Goal: Contribute content

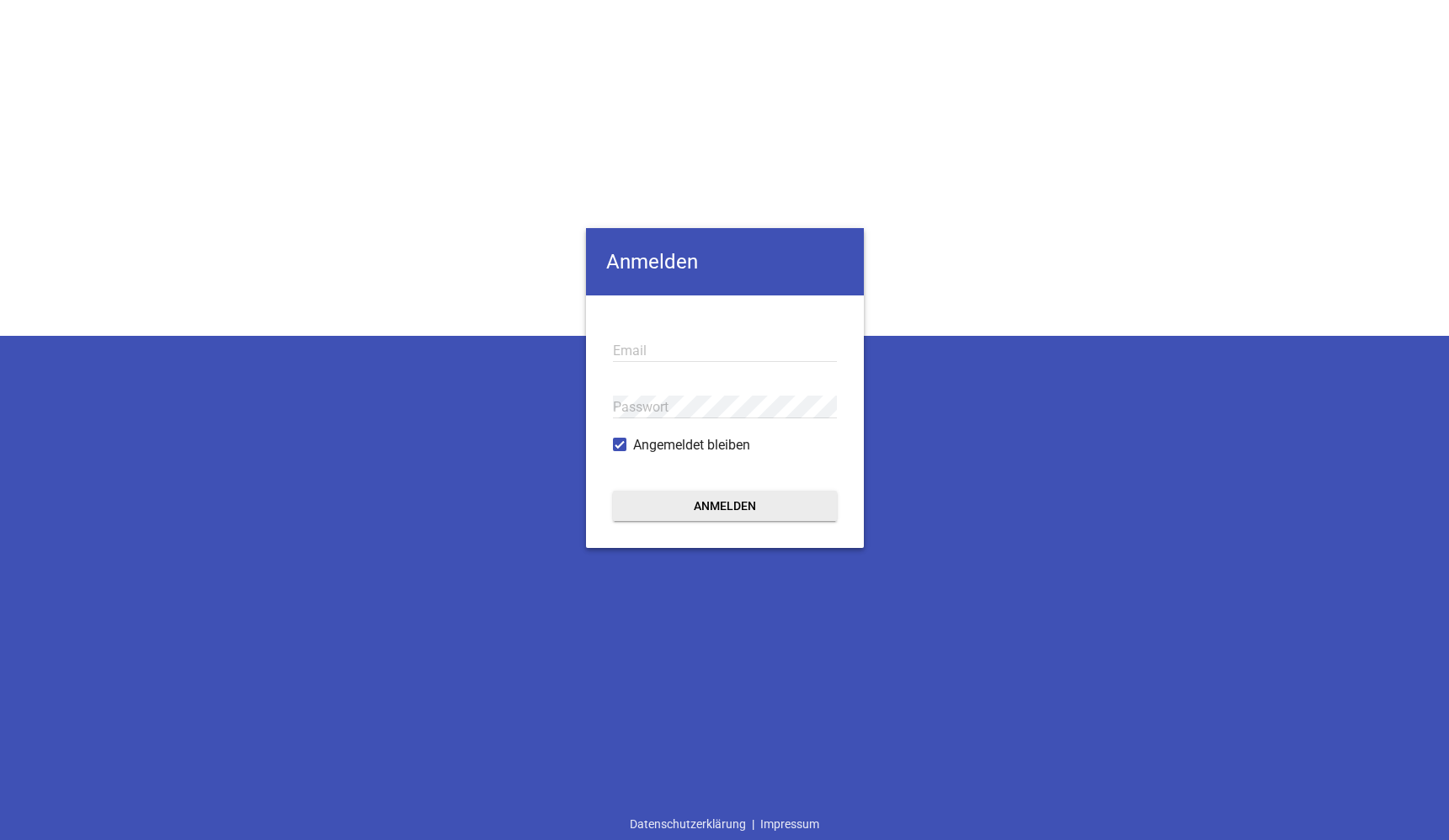
type input "[EMAIL_ADDRESS][DOMAIN_NAME]"
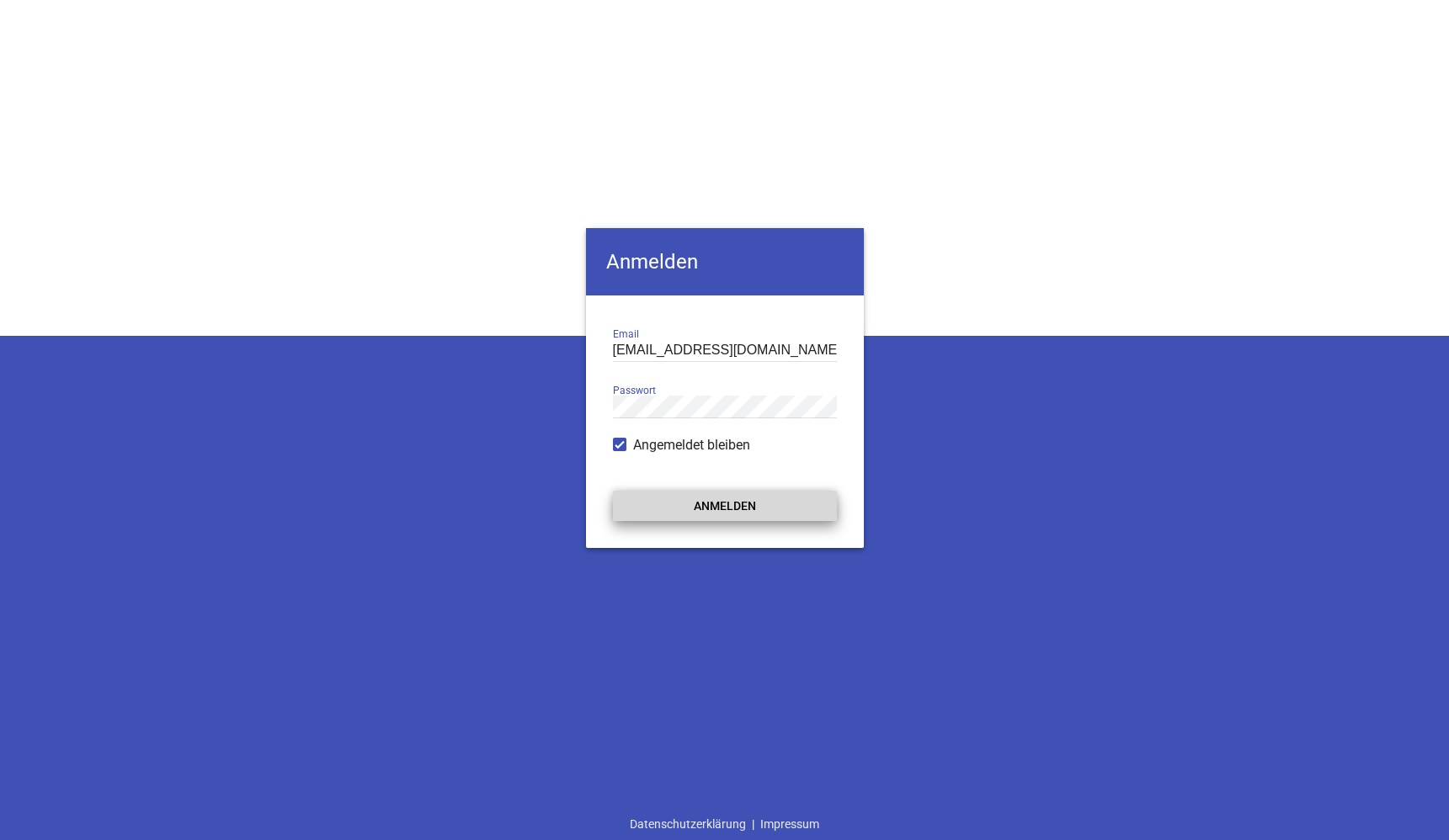
click at [683, 508] on button "Anmelden" at bounding box center [724, 505] width 224 height 30
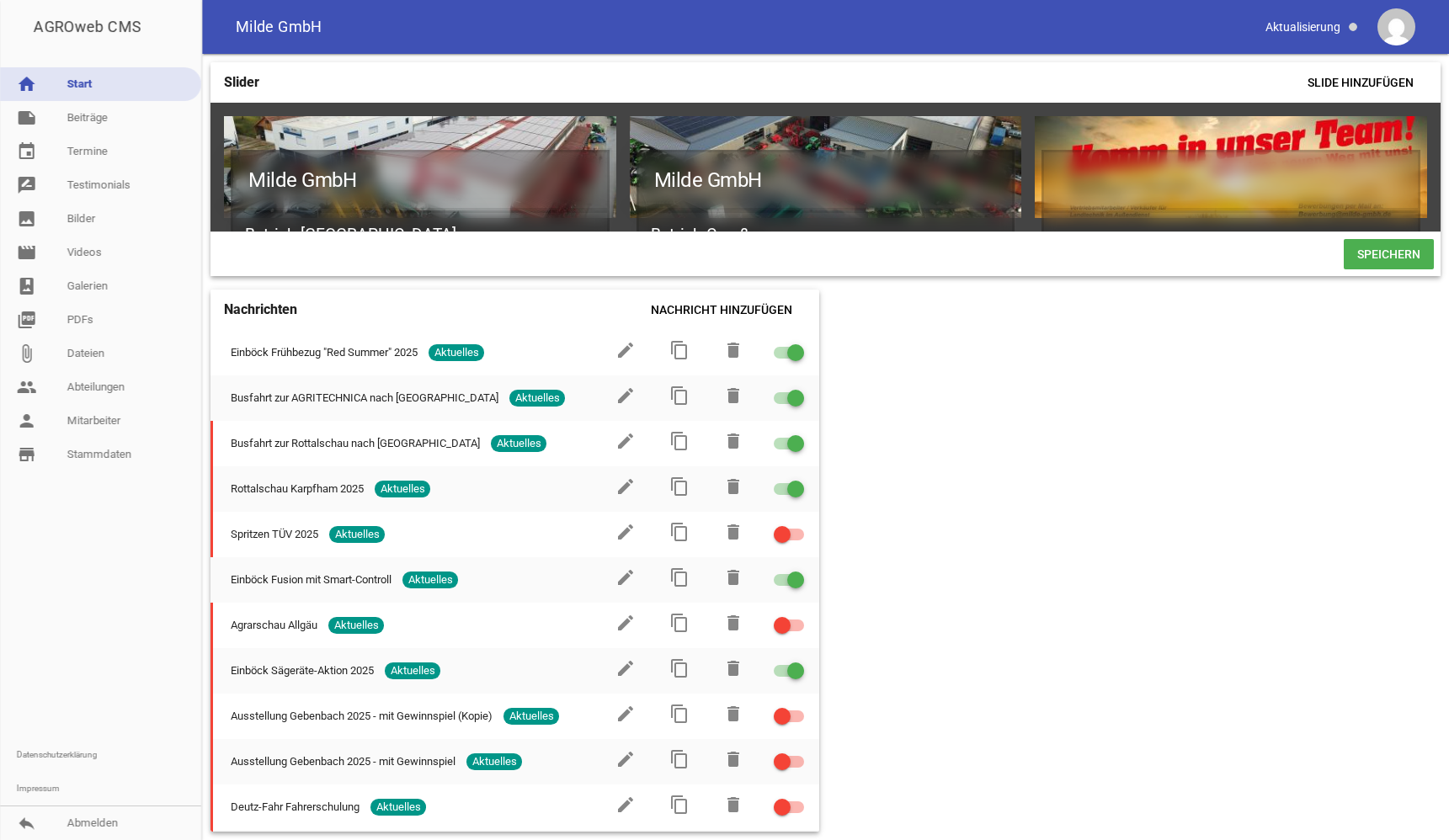
click at [100, 84] on link "home Start" at bounding box center [100, 84] width 201 height 34
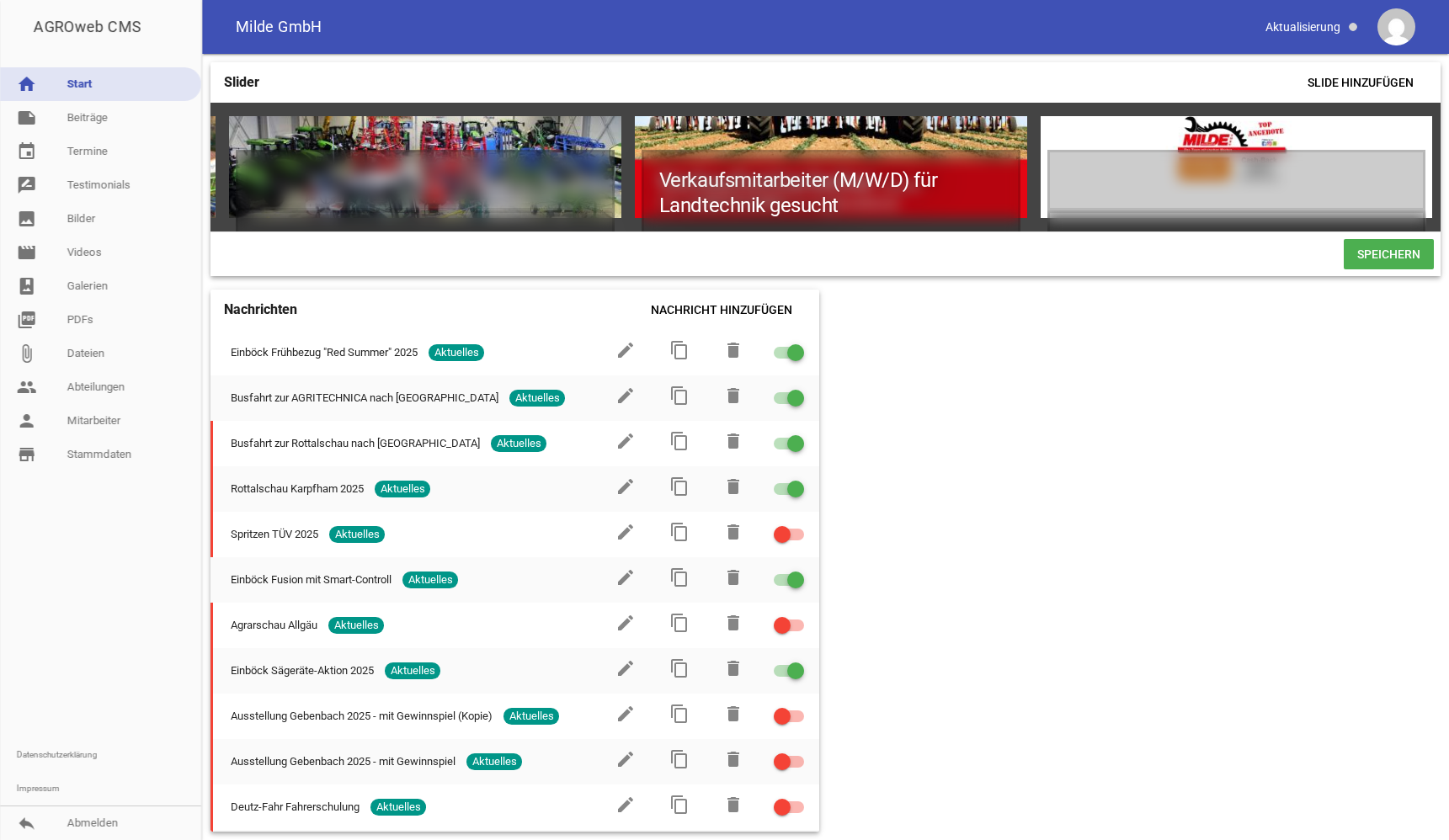
scroll to position [0, 2027]
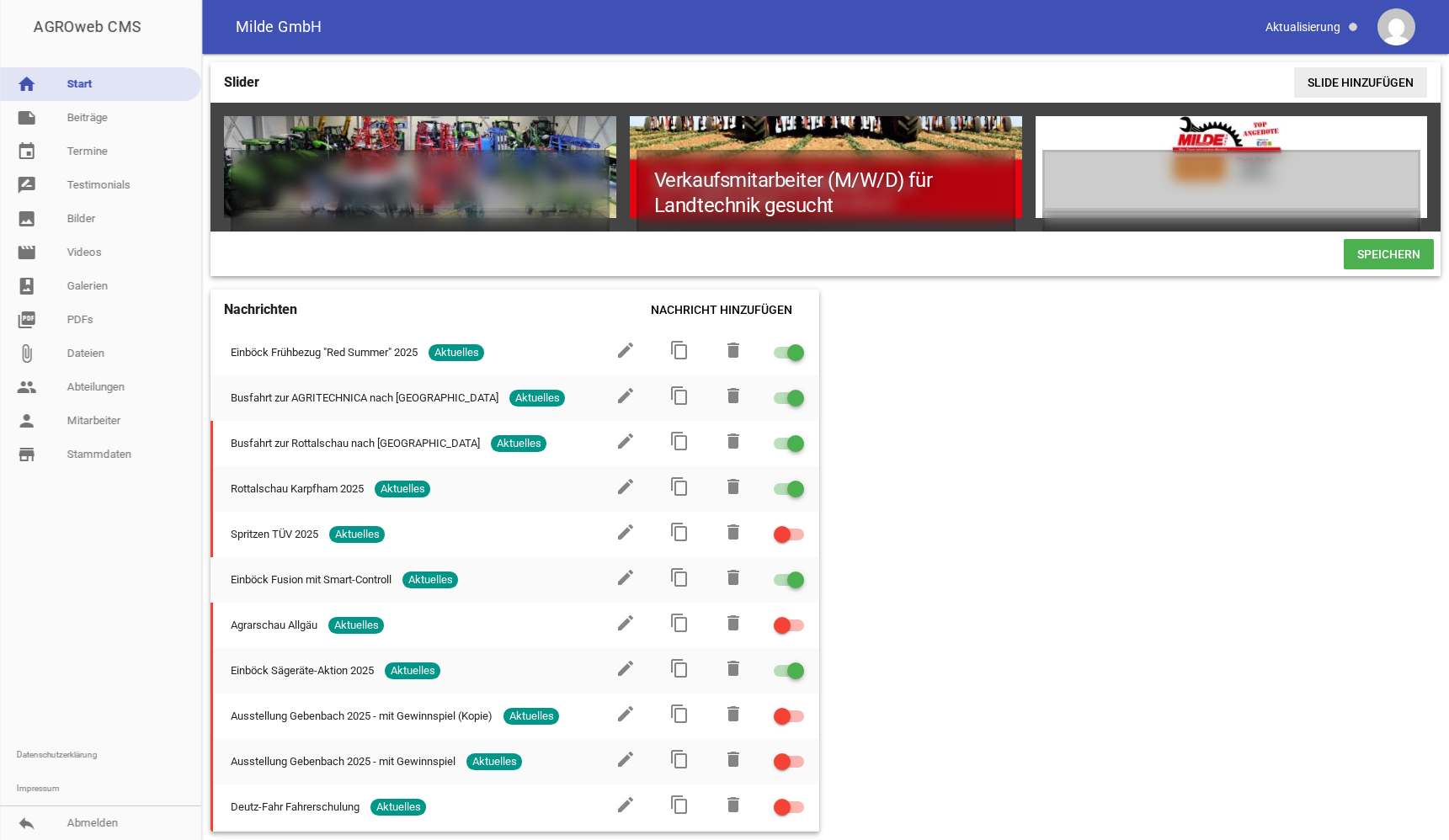
click at [1338, 80] on span "Slide hinzufügen" at bounding box center [1361, 82] width 133 height 30
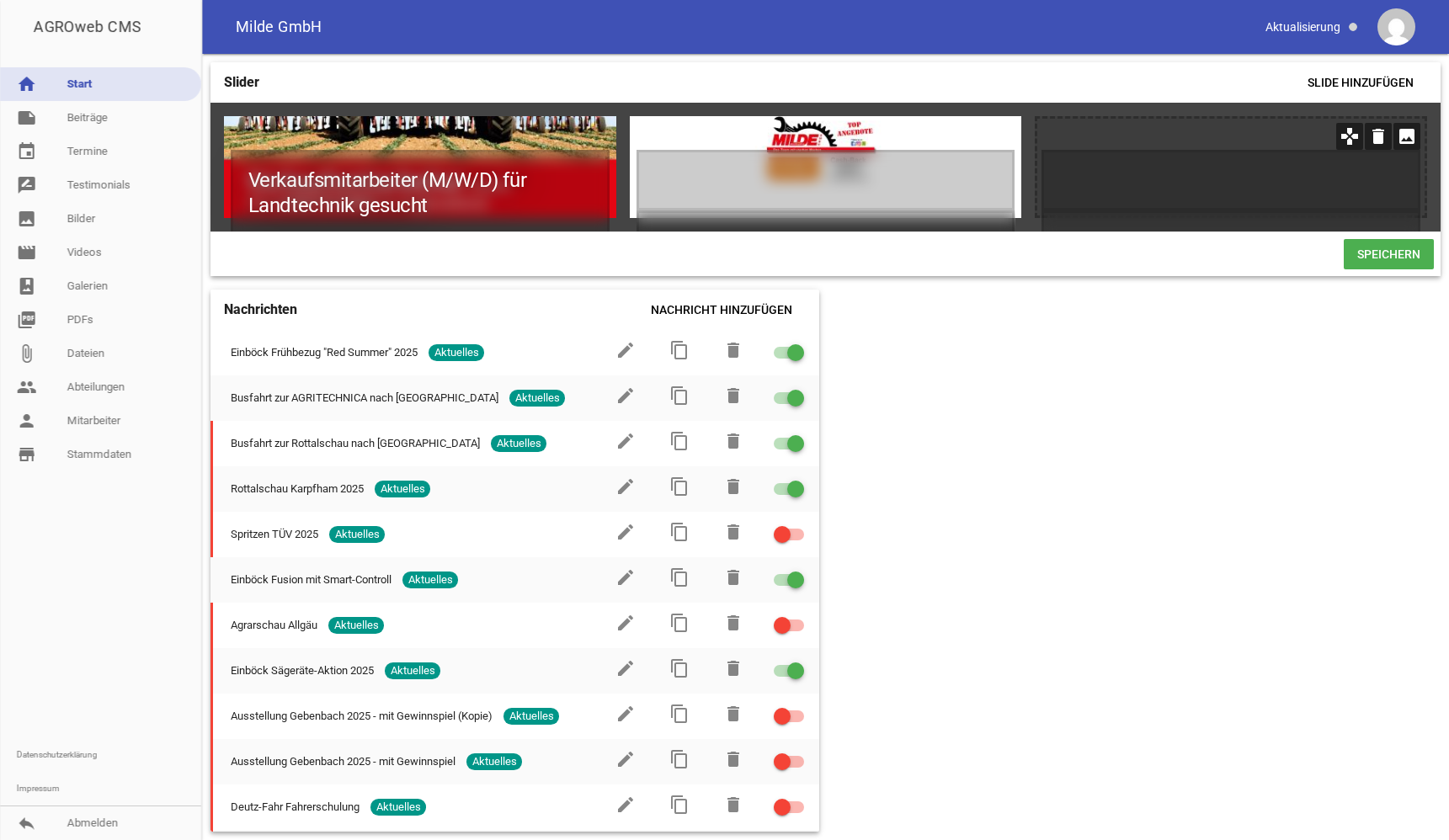
click at [1406, 137] on icon "image" at bounding box center [1407, 136] width 27 height 27
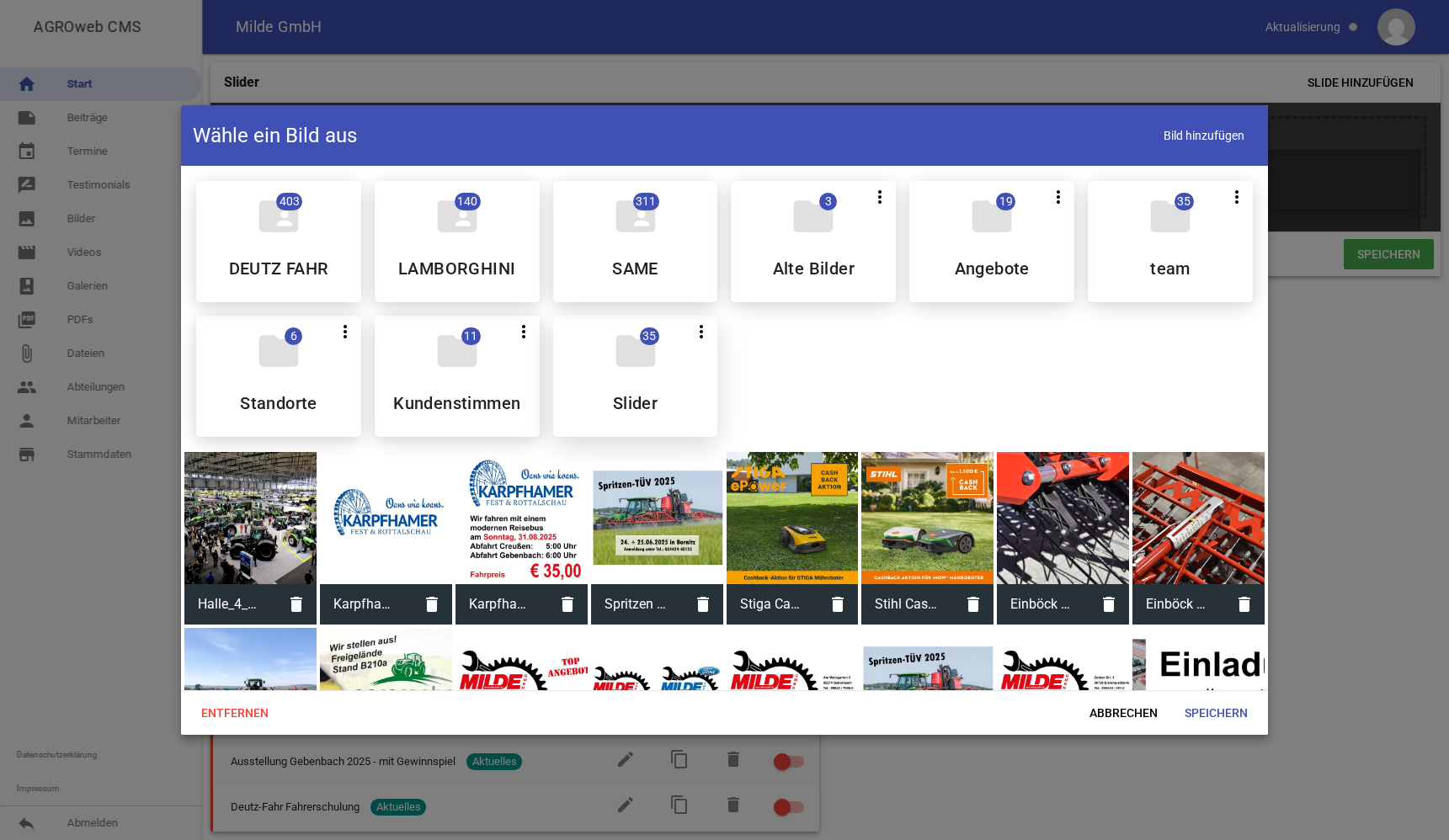
click at [634, 369] on icon "folder" at bounding box center [635, 350] width 47 height 47
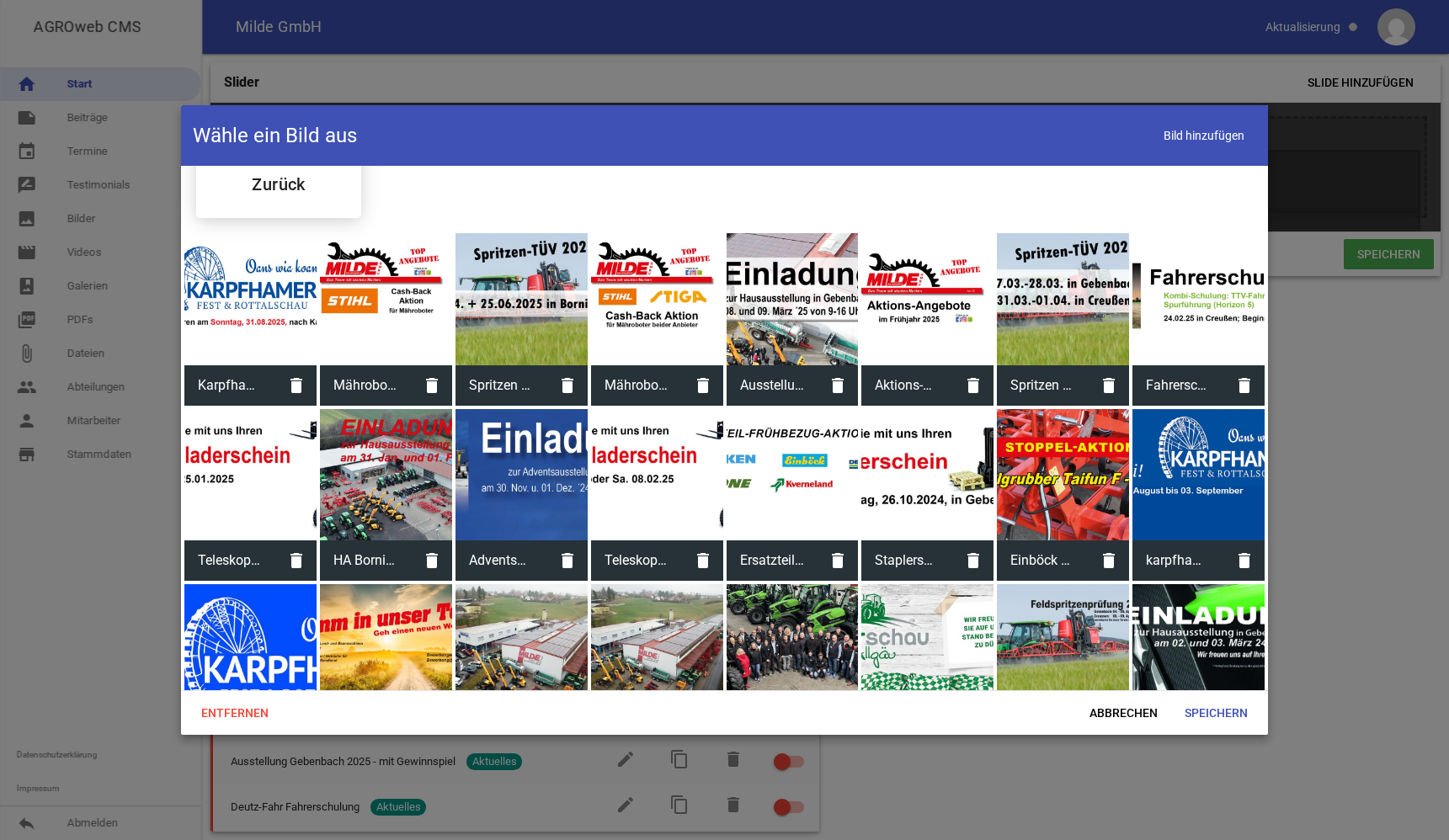
scroll to position [0, 0]
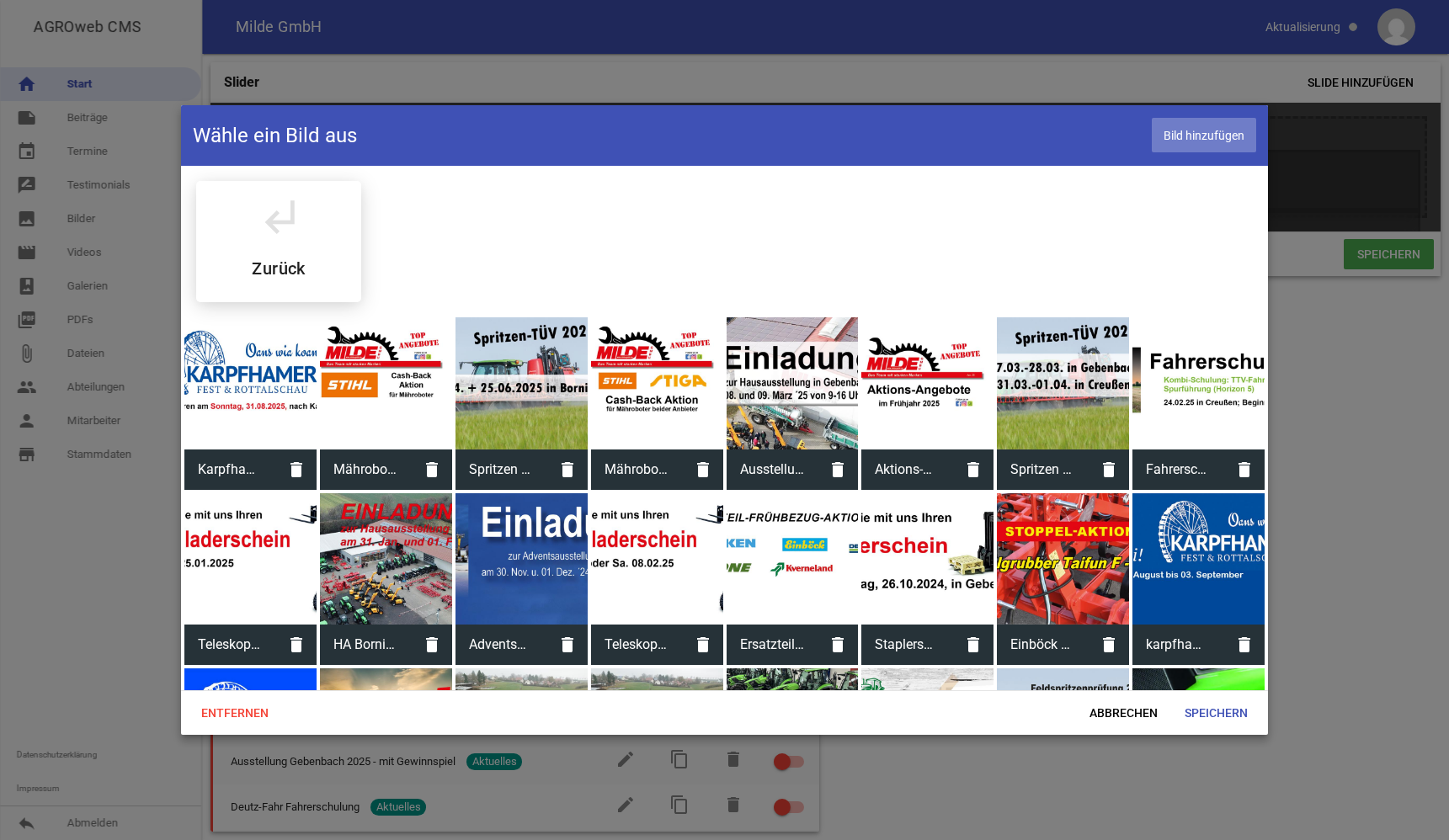
click at [1184, 132] on span "Bild hinzufügen" at bounding box center [1204, 135] width 105 height 35
click at [1210, 713] on span "Speichern" at bounding box center [1216, 712] width 90 height 30
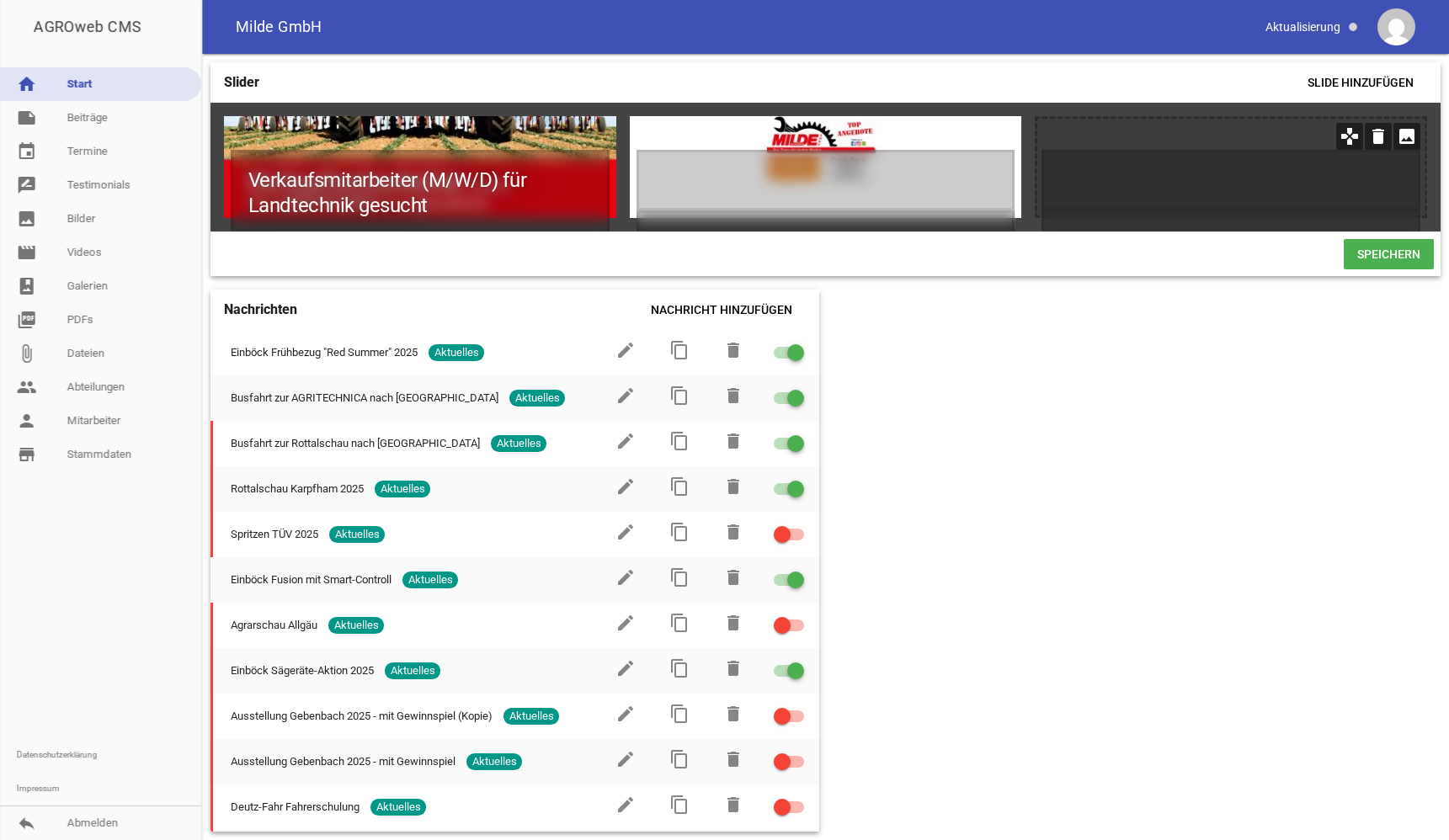
click at [1409, 132] on icon "image" at bounding box center [1407, 136] width 27 height 27
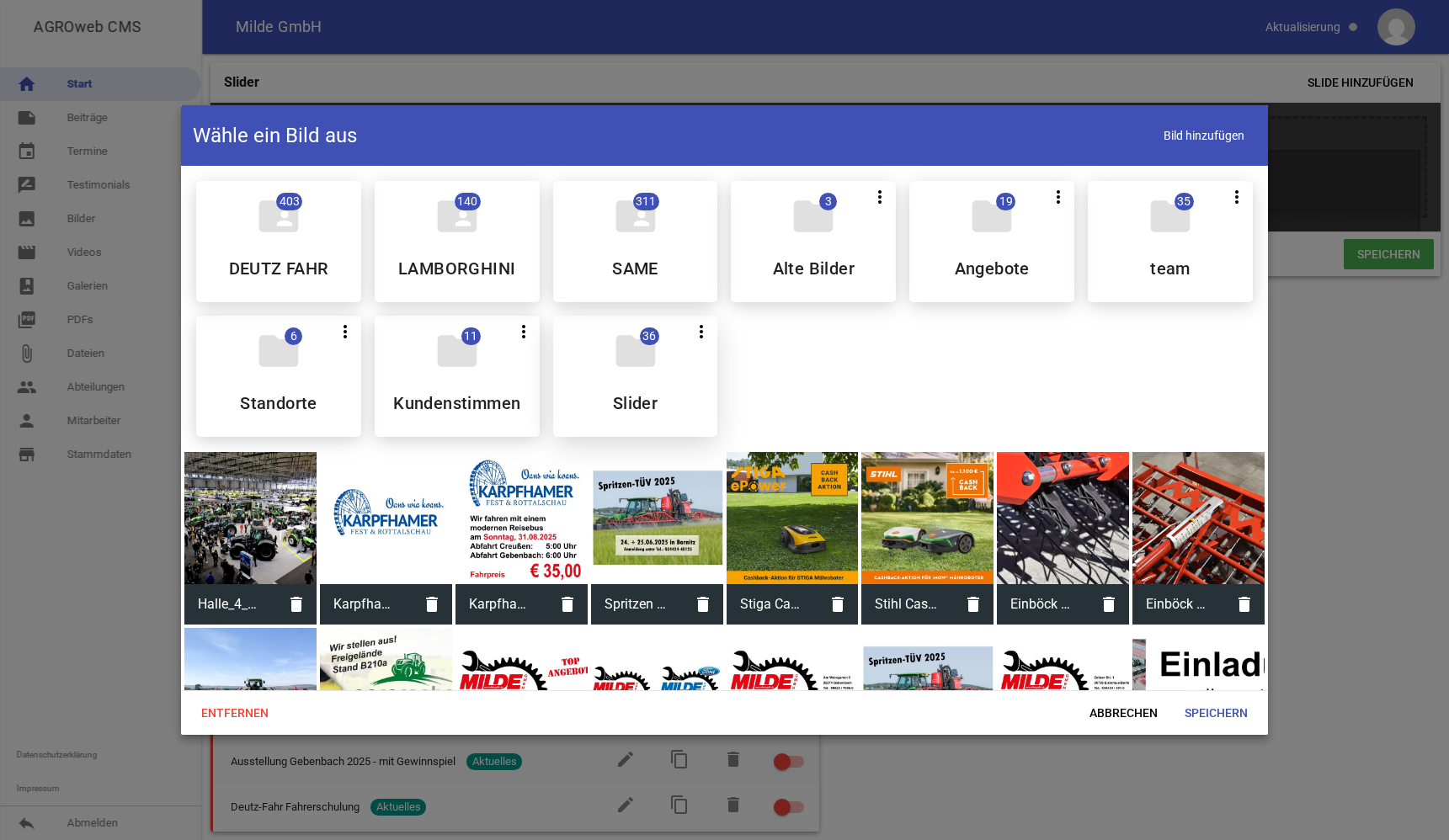
click at [639, 364] on icon "folder" at bounding box center [635, 350] width 47 height 47
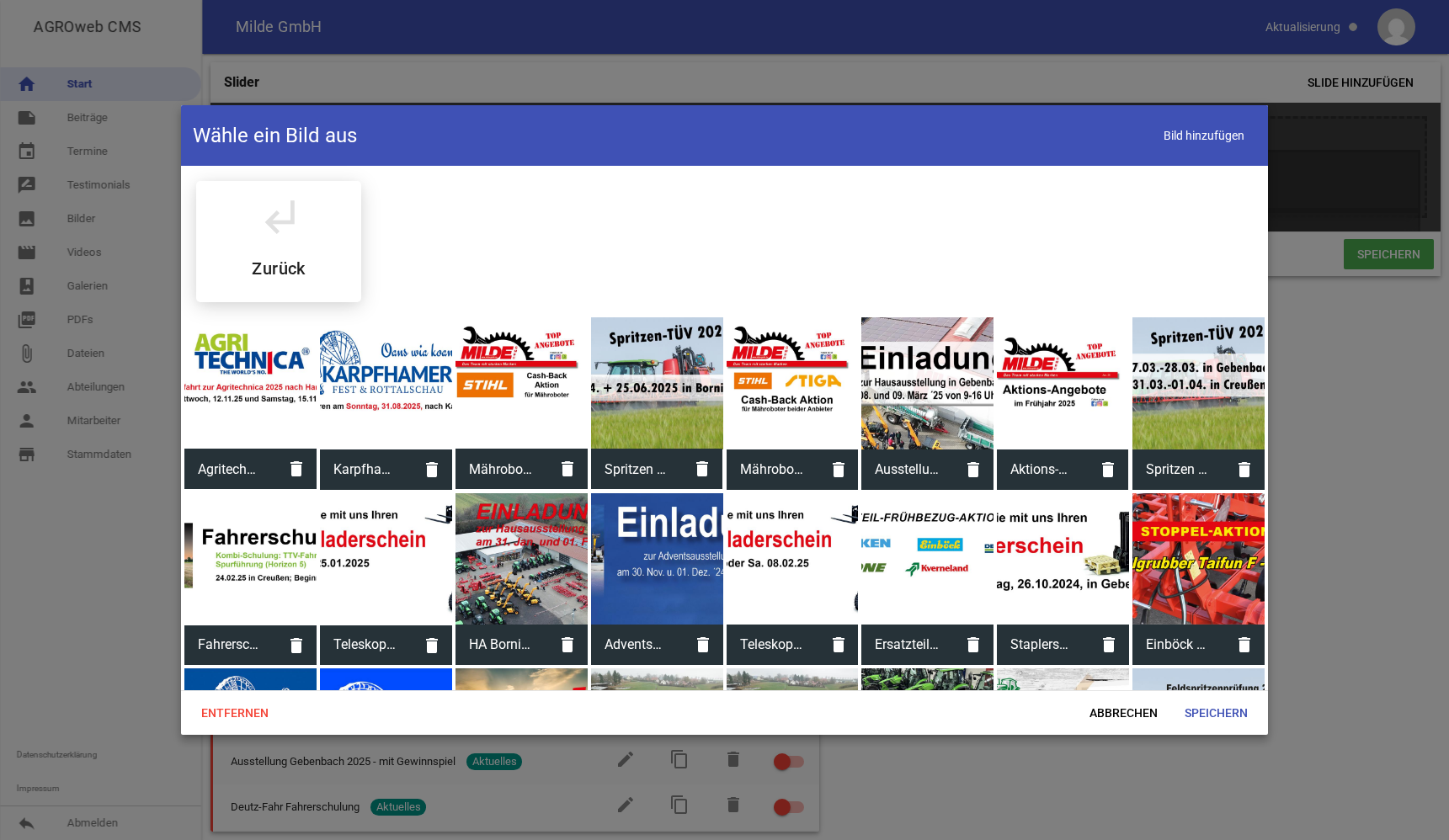
click at [639, 364] on div at bounding box center [657, 383] width 132 height 132
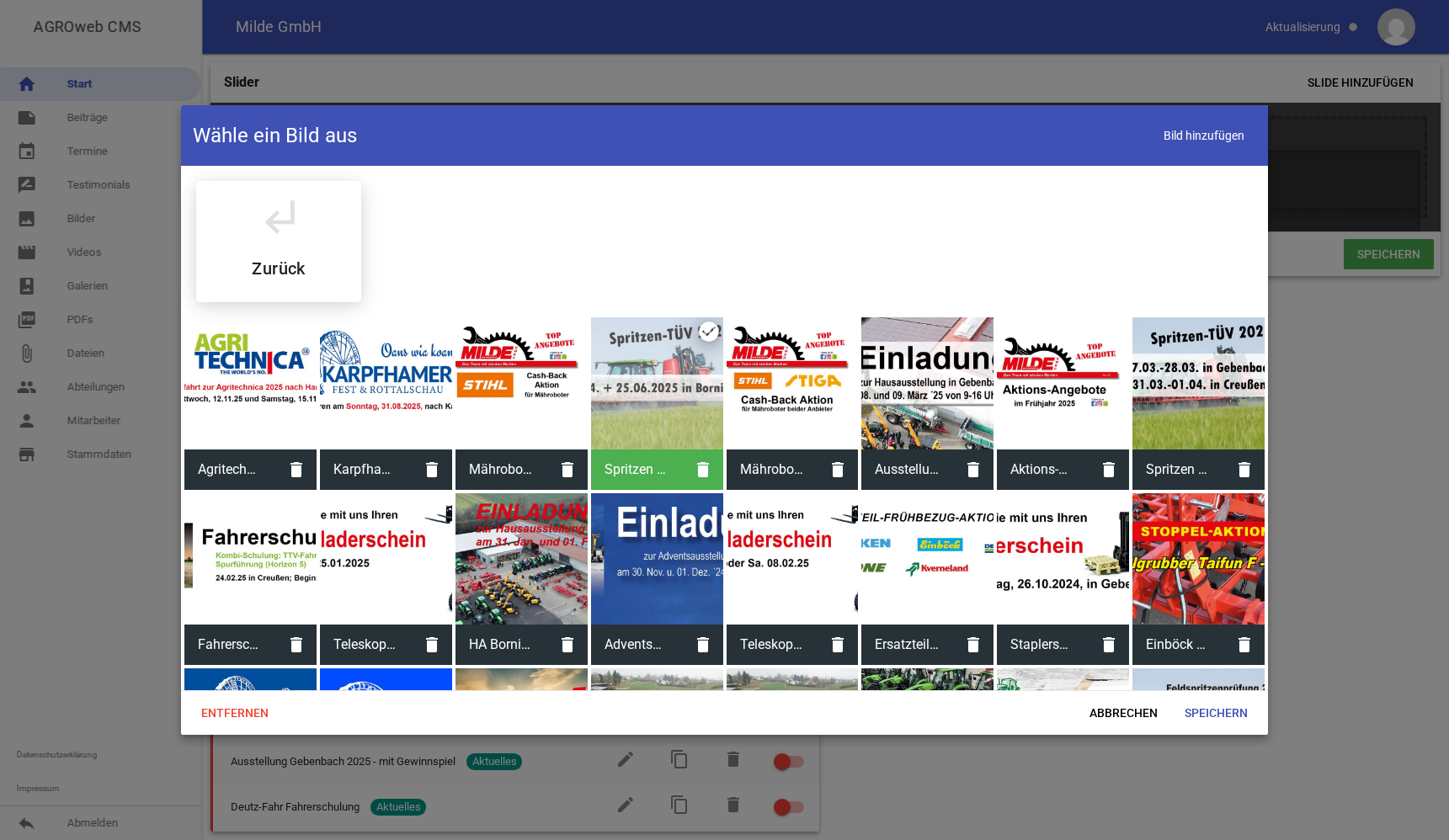
click at [229, 366] on div at bounding box center [250, 383] width 132 height 132
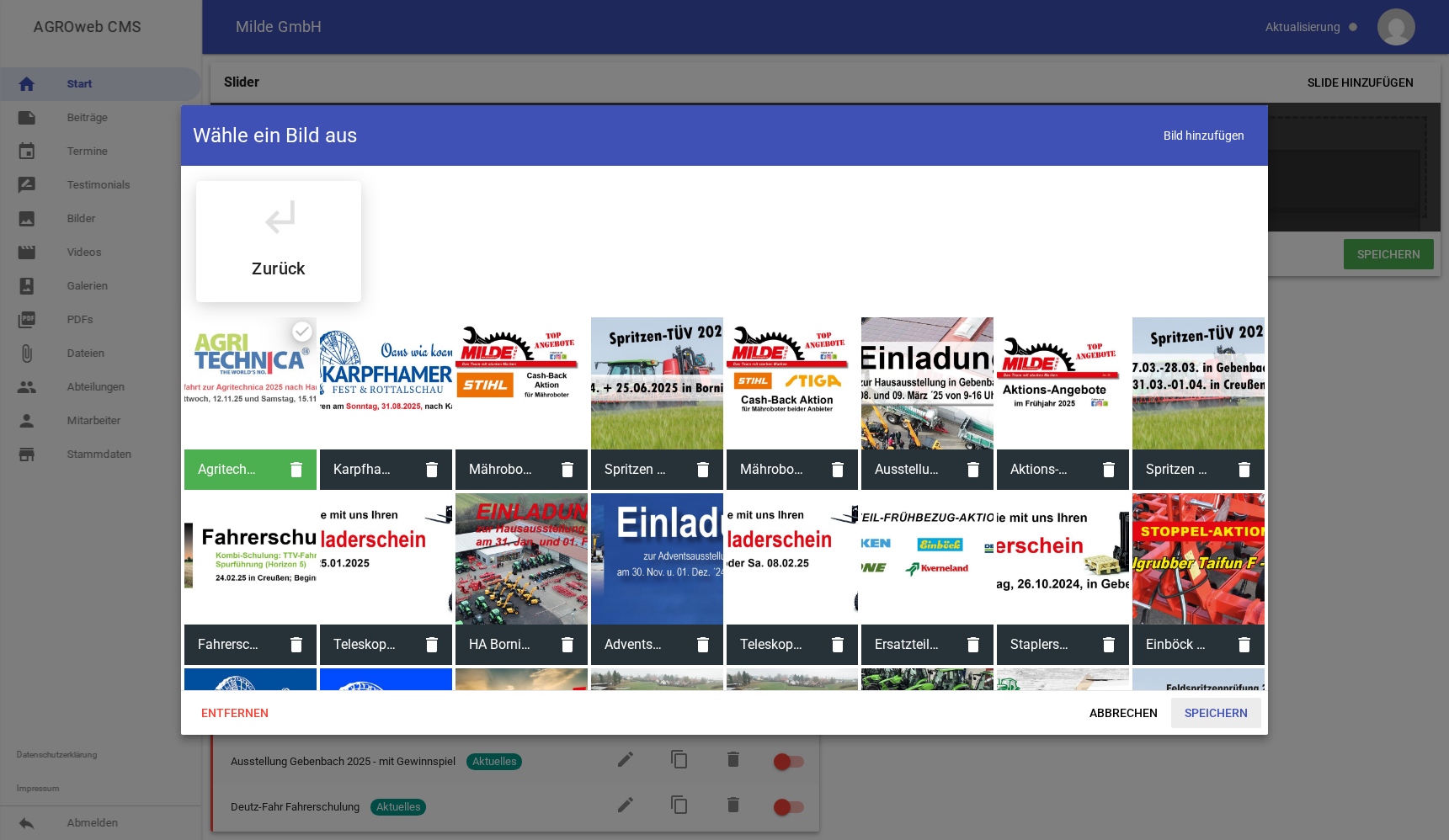
click at [1200, 708] on span "Speichern" at bounding box center [1216, 712] width 90 height 30
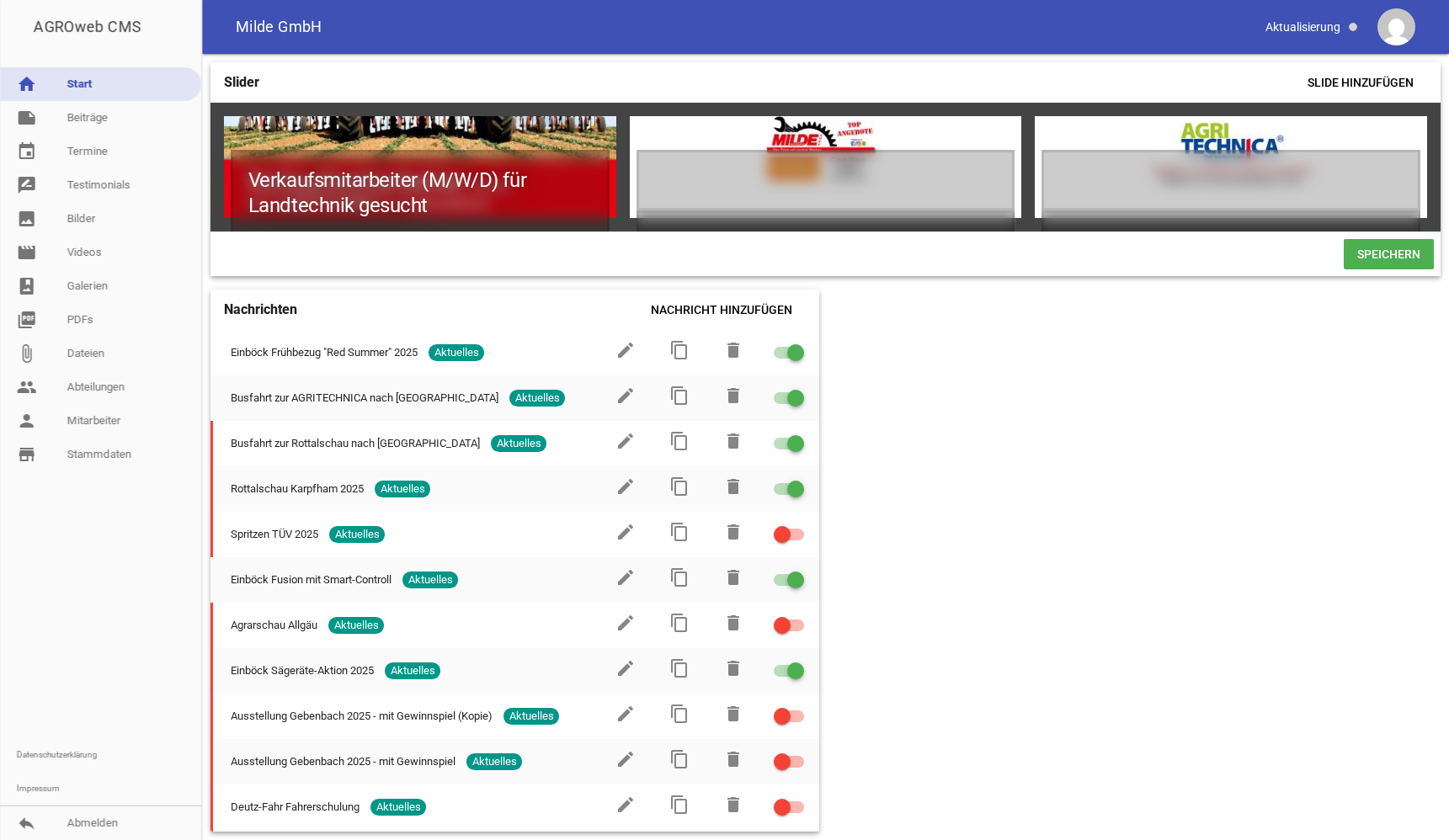
click at [1381, 259] on span "Speichern" at bounding box center [1389, 253] width 90 height 30
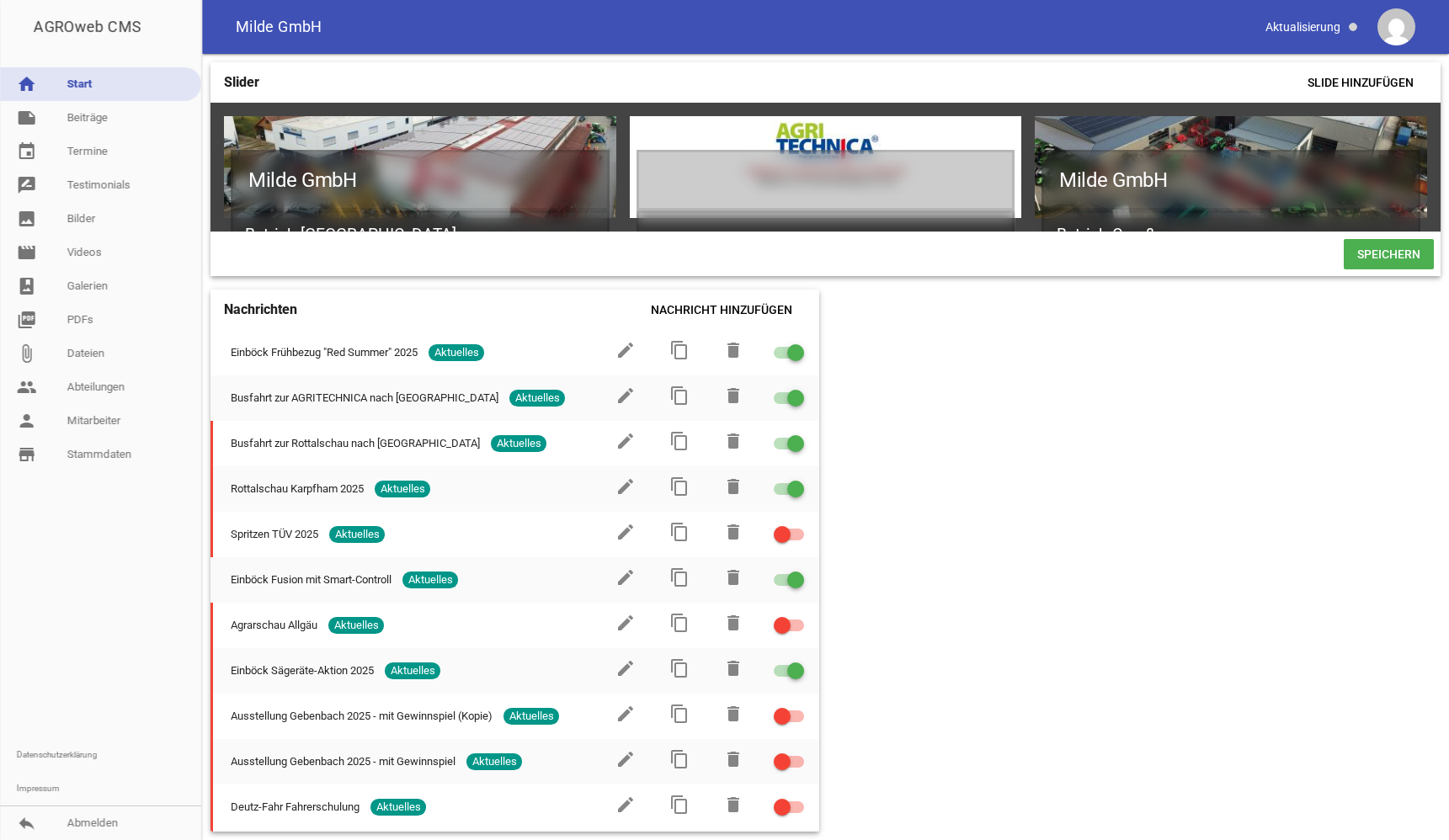
click at [1375, 256] on span "Speichern" at bounding box center [1389, 253] width 90 height 30
click at [1371, 263] on span "Speichern" at bounding box center [1389, 253] width 90 height 30
click at [1000, 373] on div "Slider Slide hinzufügen Milde GmbH Betrieb Gebenbach games delete crop image ga…" at bounding box center [825, 446] width 1247 height 786
